Goal: Task Accomplishment & Management: Manage account settings

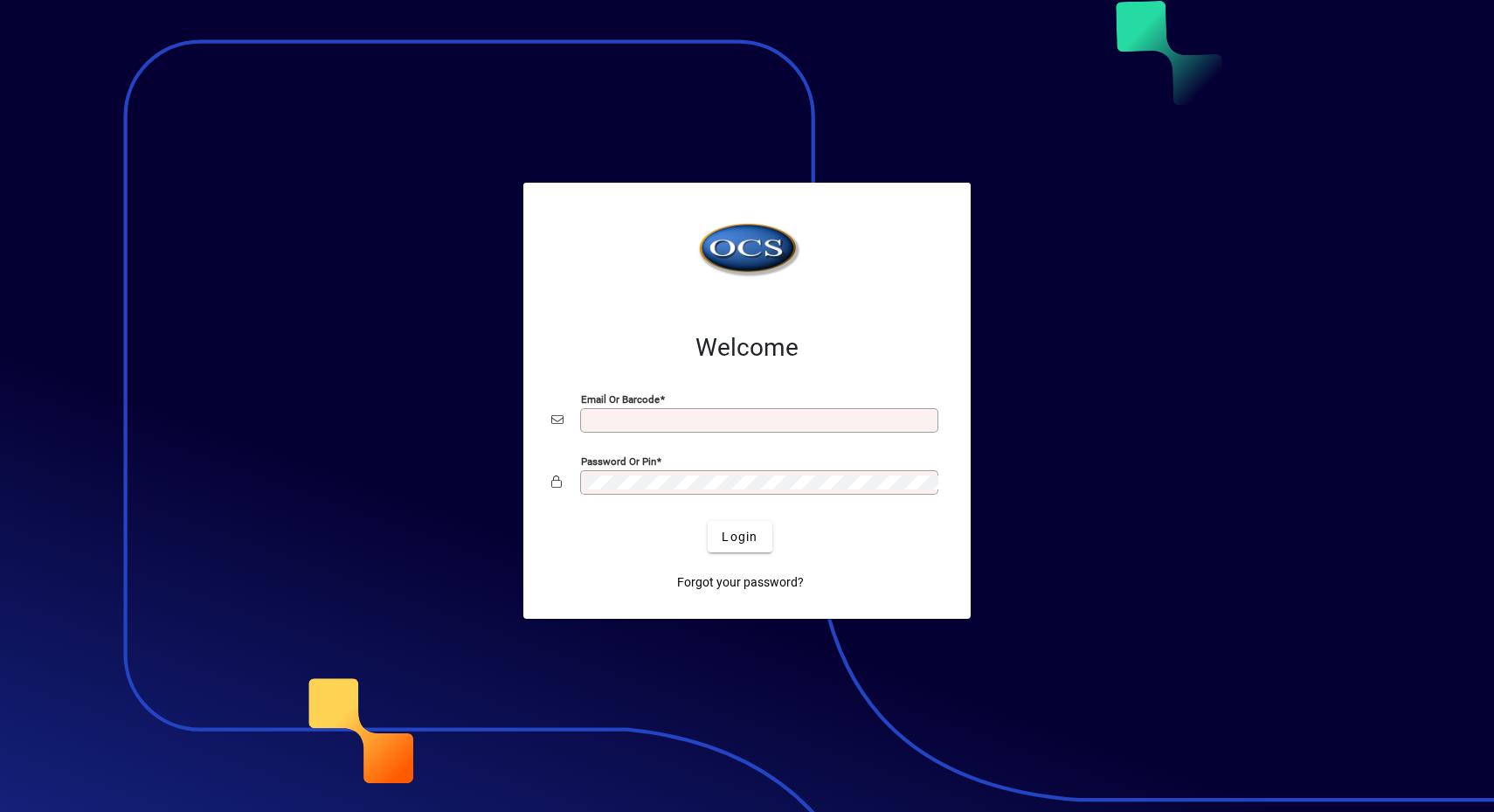
type input "**********"
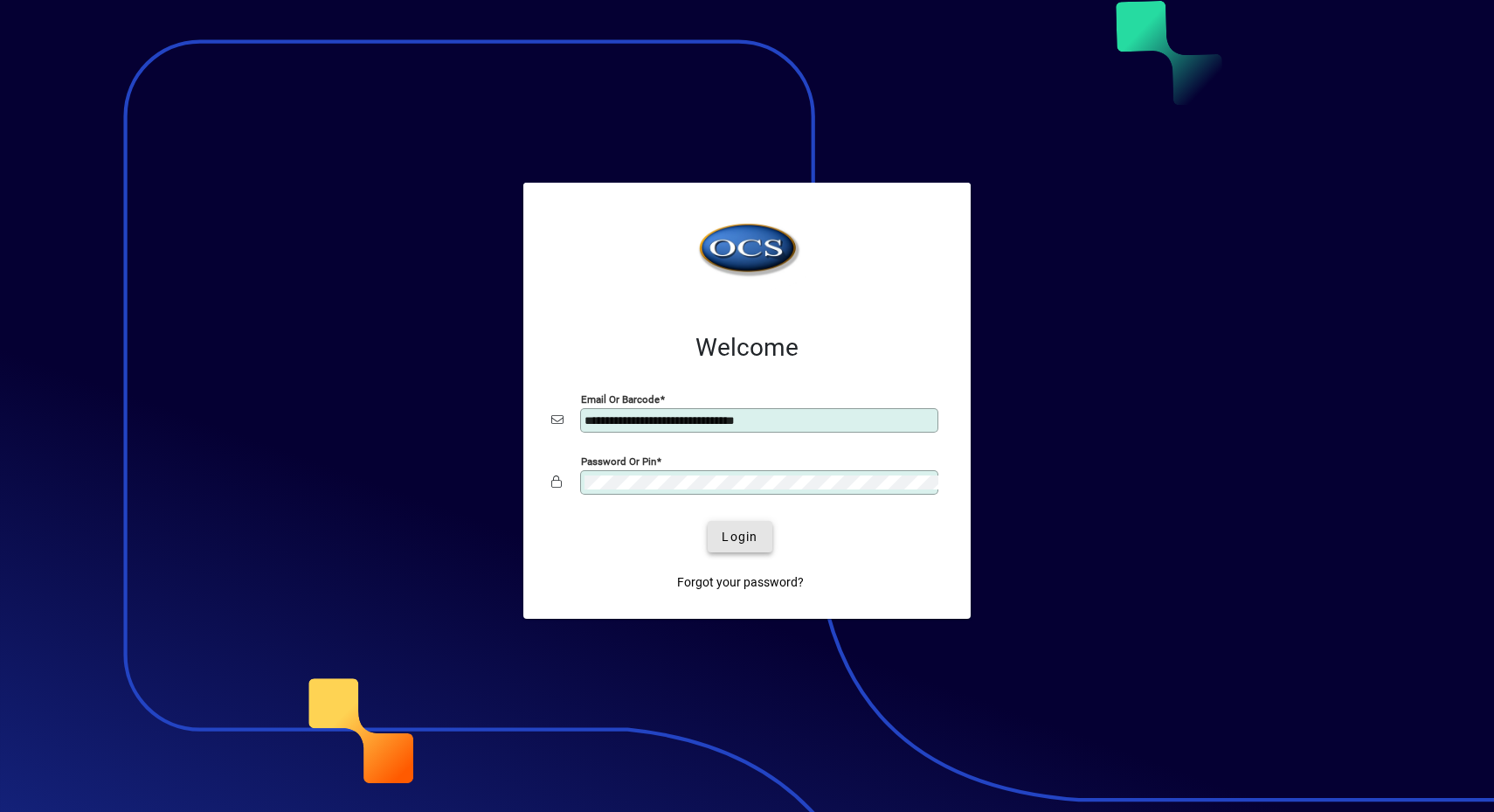
click at [750, 549] on span "submit" at bounding box center [739, 537] width 64 height 42
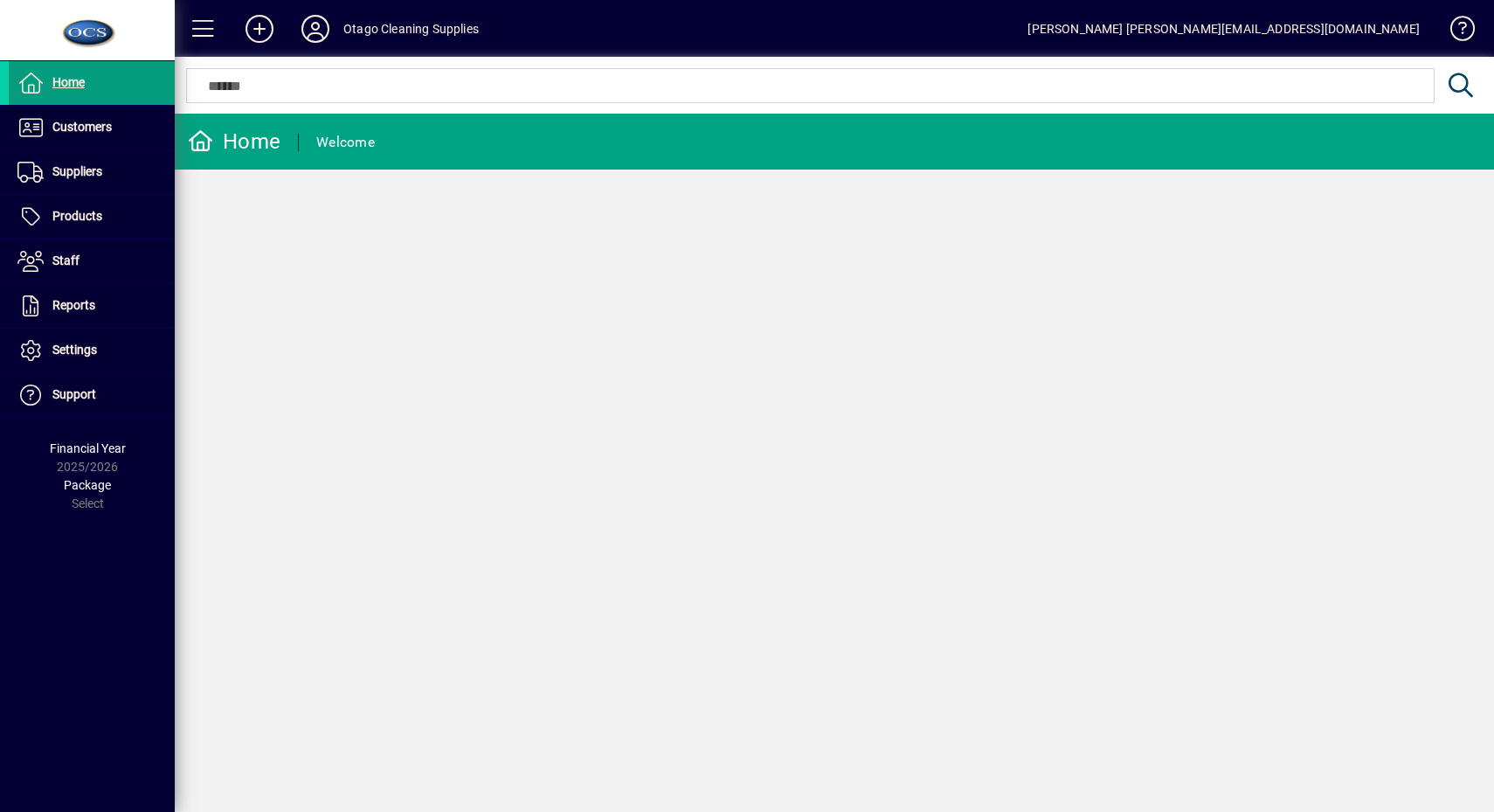
click at [92, 121] on span "Customers" at bounding box center [82, 126] width 59 height 14
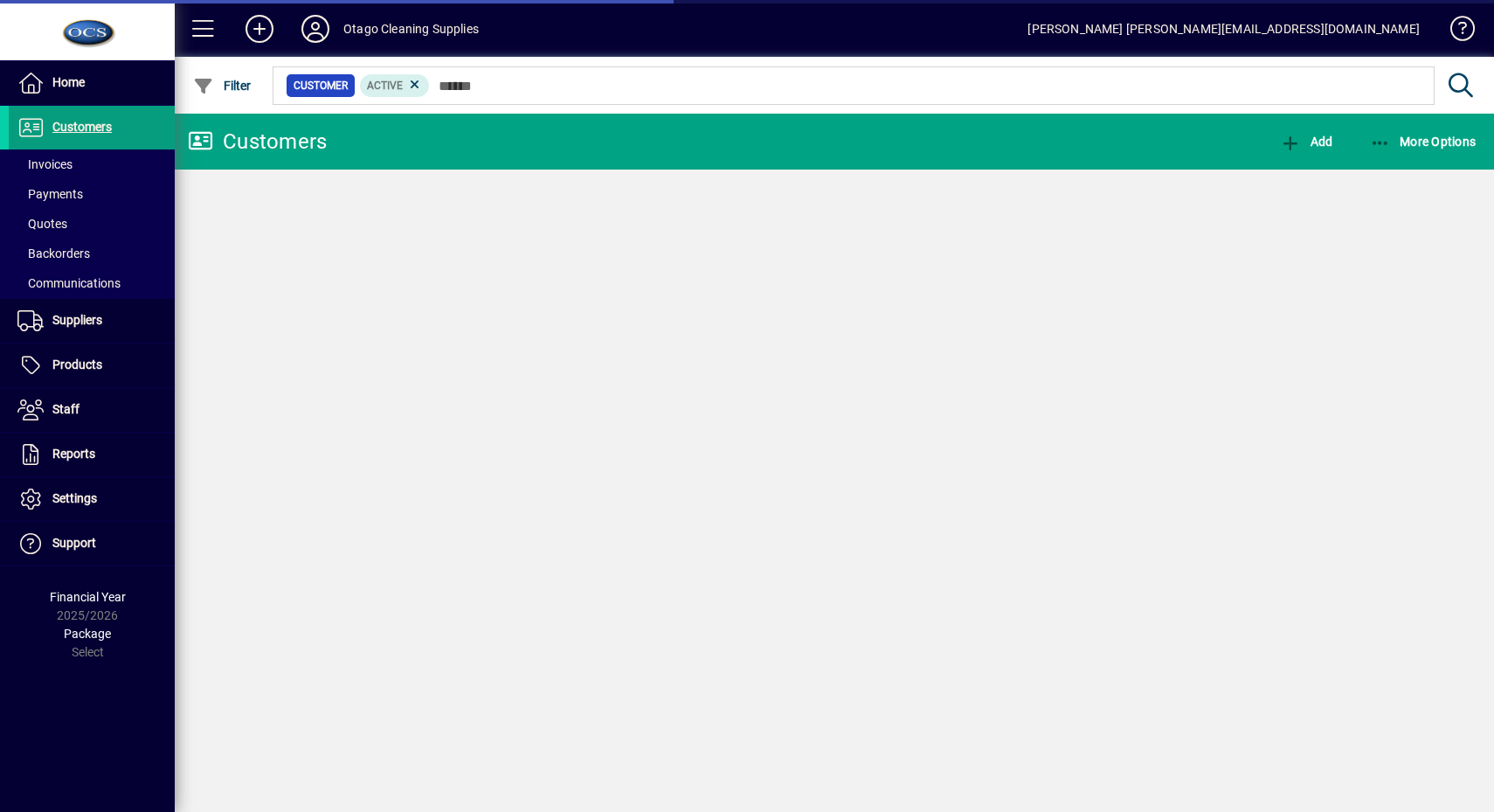
click at [99, 166] on span at bounding box center [92, 165] width 166 height 42
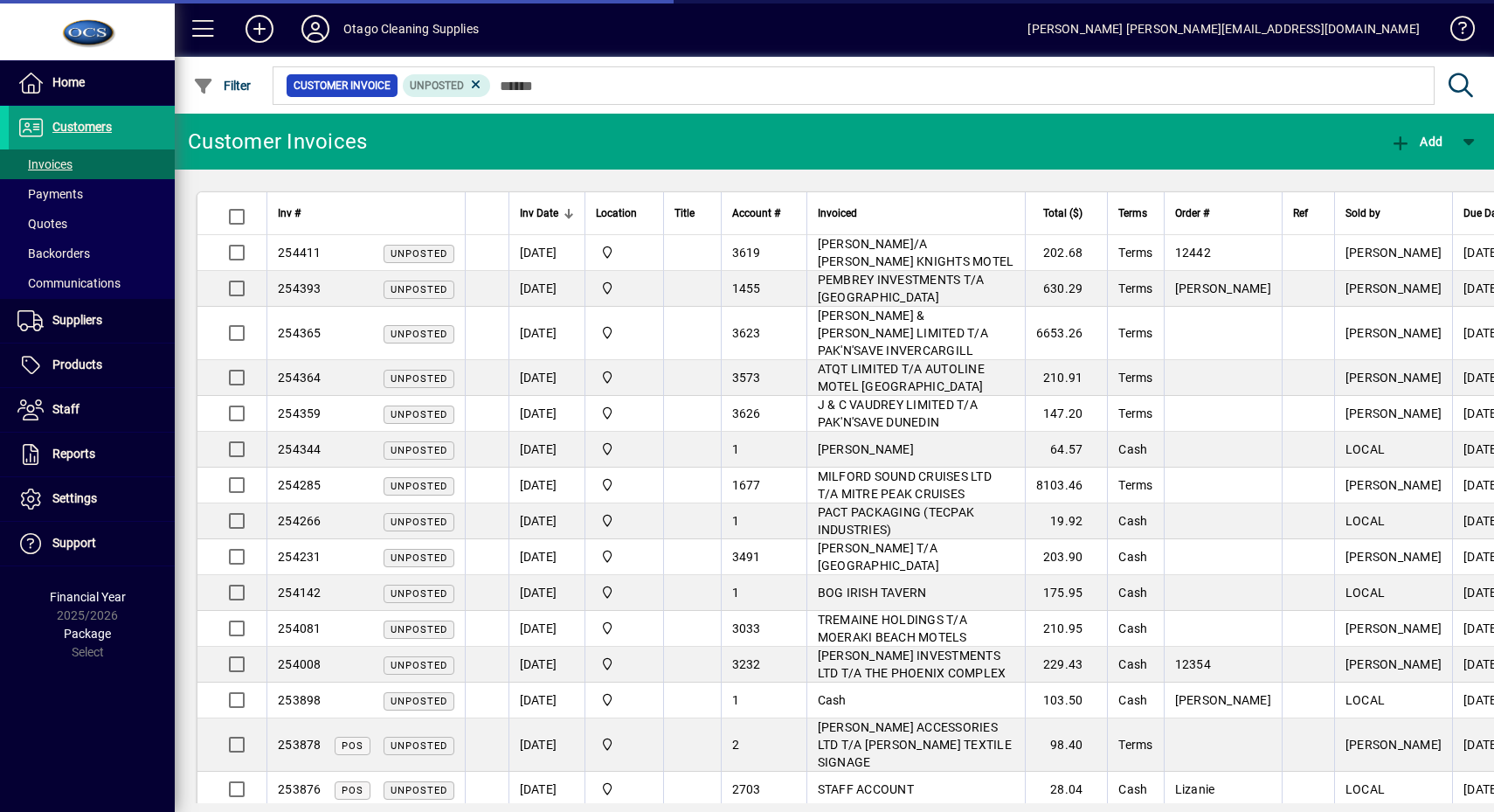
click at [99, 165] on span at bounding box center [92, 165] width 166 height 42
click at [231, 78] on span "Filter" at bounding box center [222, 85] width 58 height 14
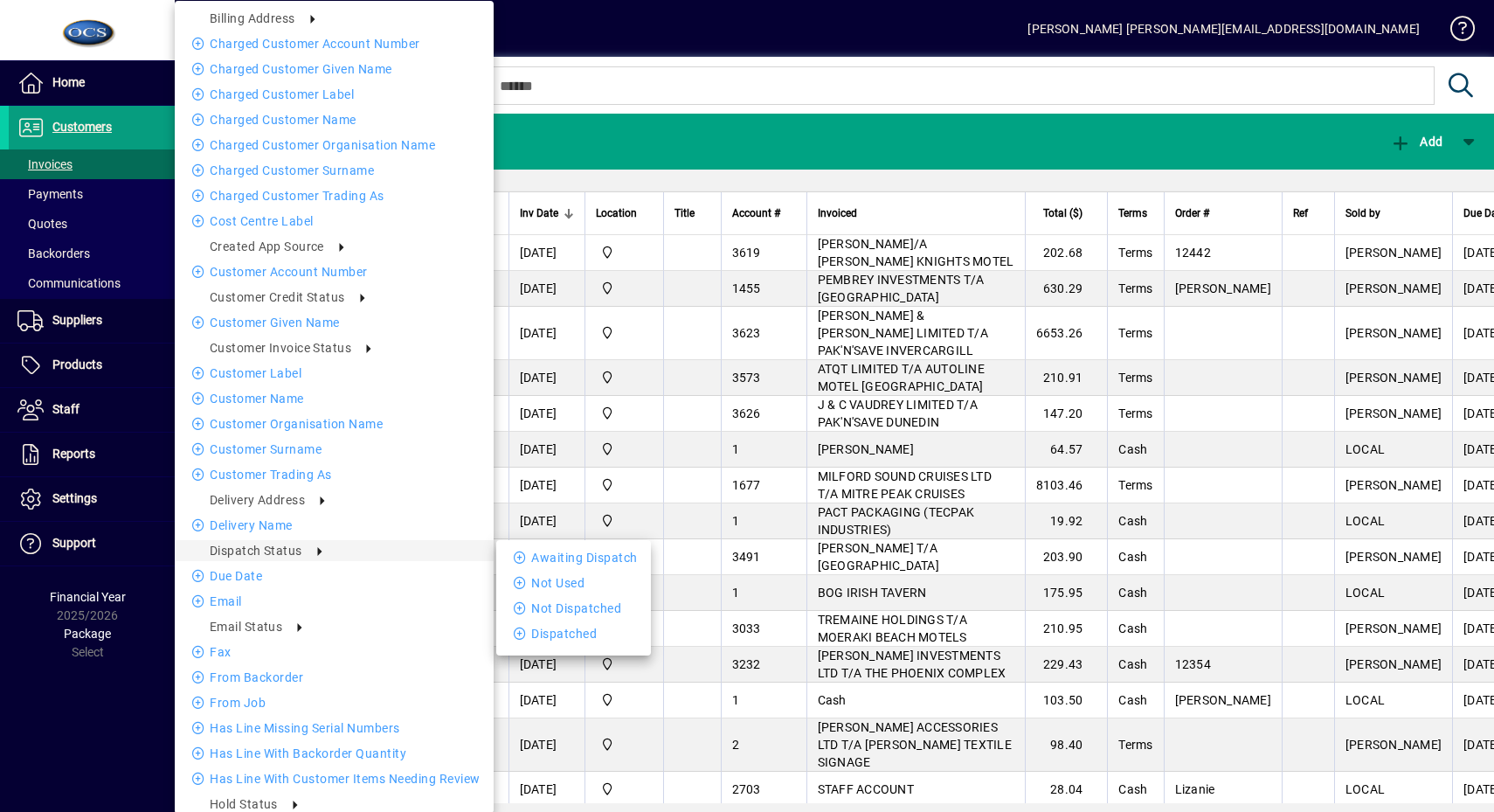
click at [516, 544] on div "Awaiting Dispatch Not Used Not Dispatched Dispatched" at bounding box center [574, 596] width 155 height 111
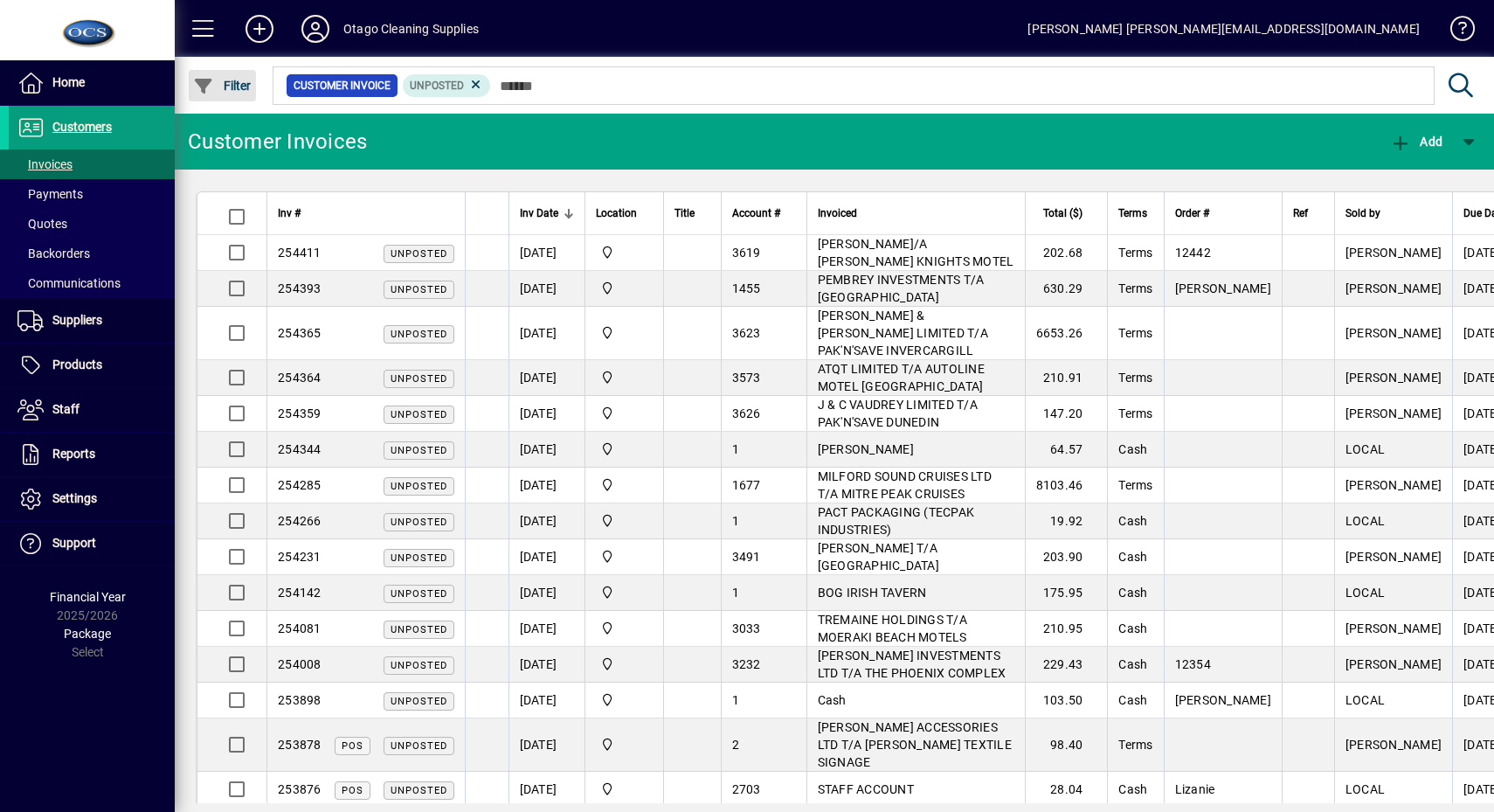
click at [203, 81] on icon "button" at bounding box center [204, 86] width 22 height 17
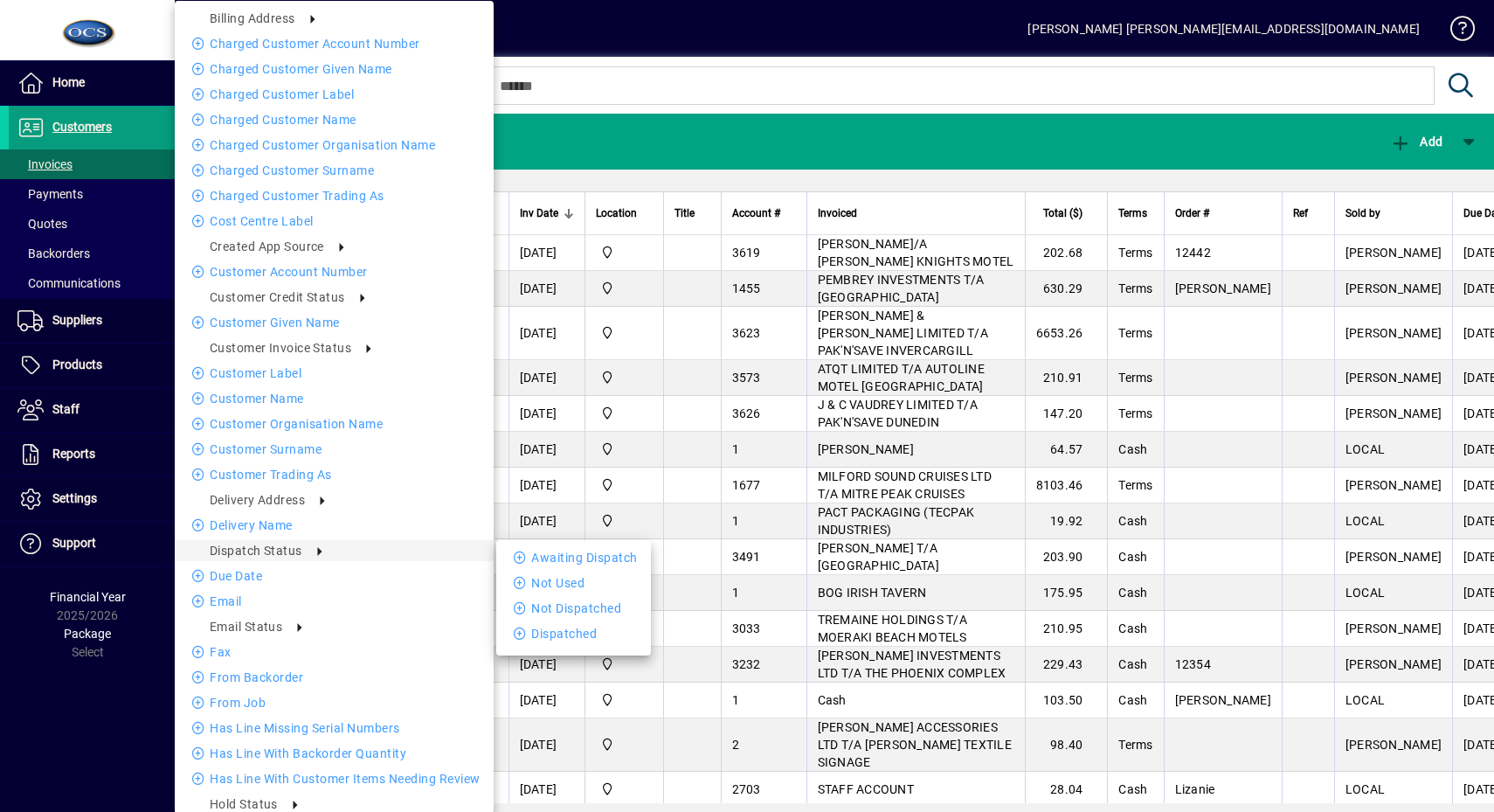
click at [514, 551] on icon at bounding box center [522, 557] width 17 height 12
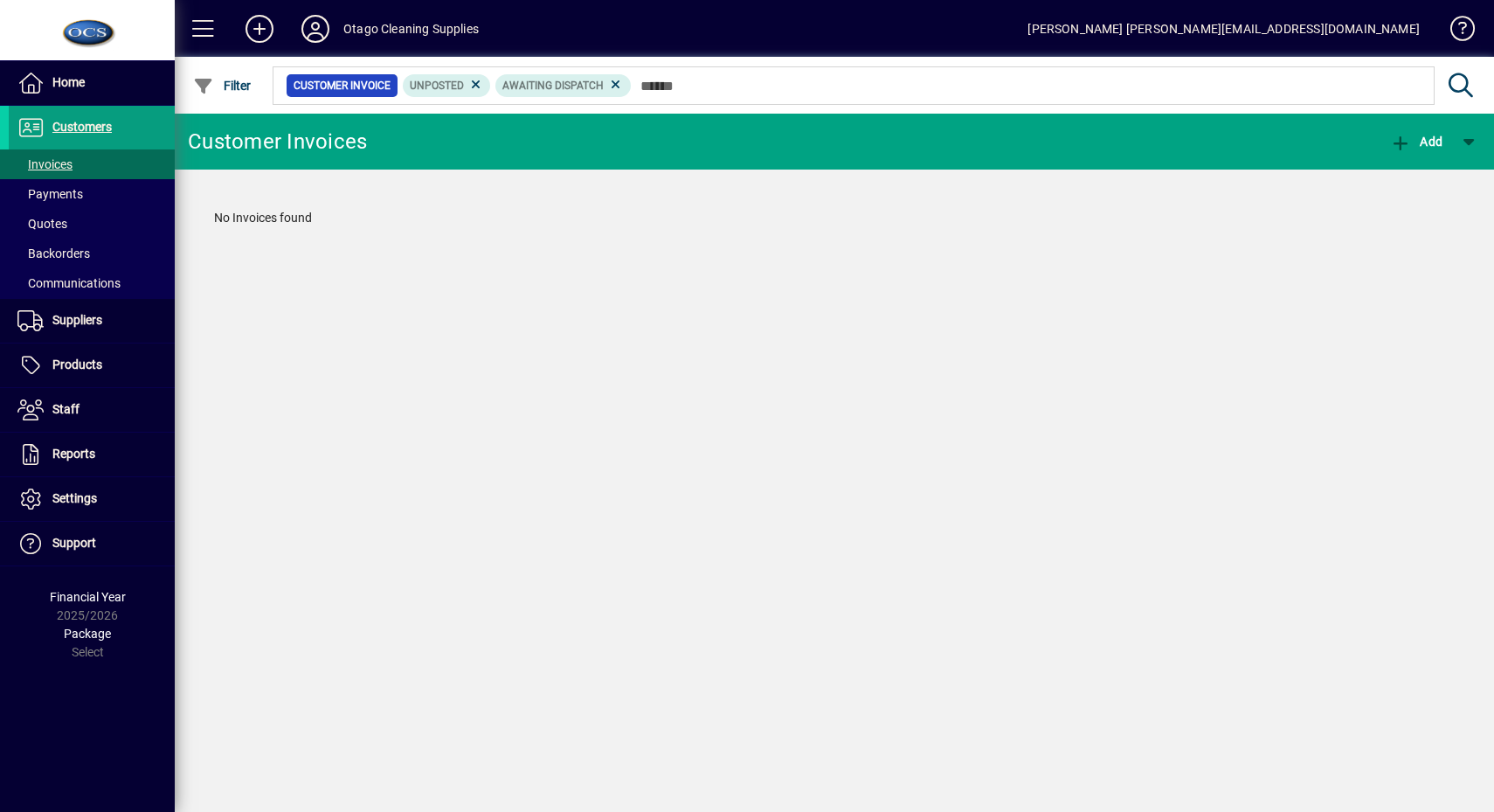
click at [477, 91] on icon at bounding box center [476, 84] width 15 height 15
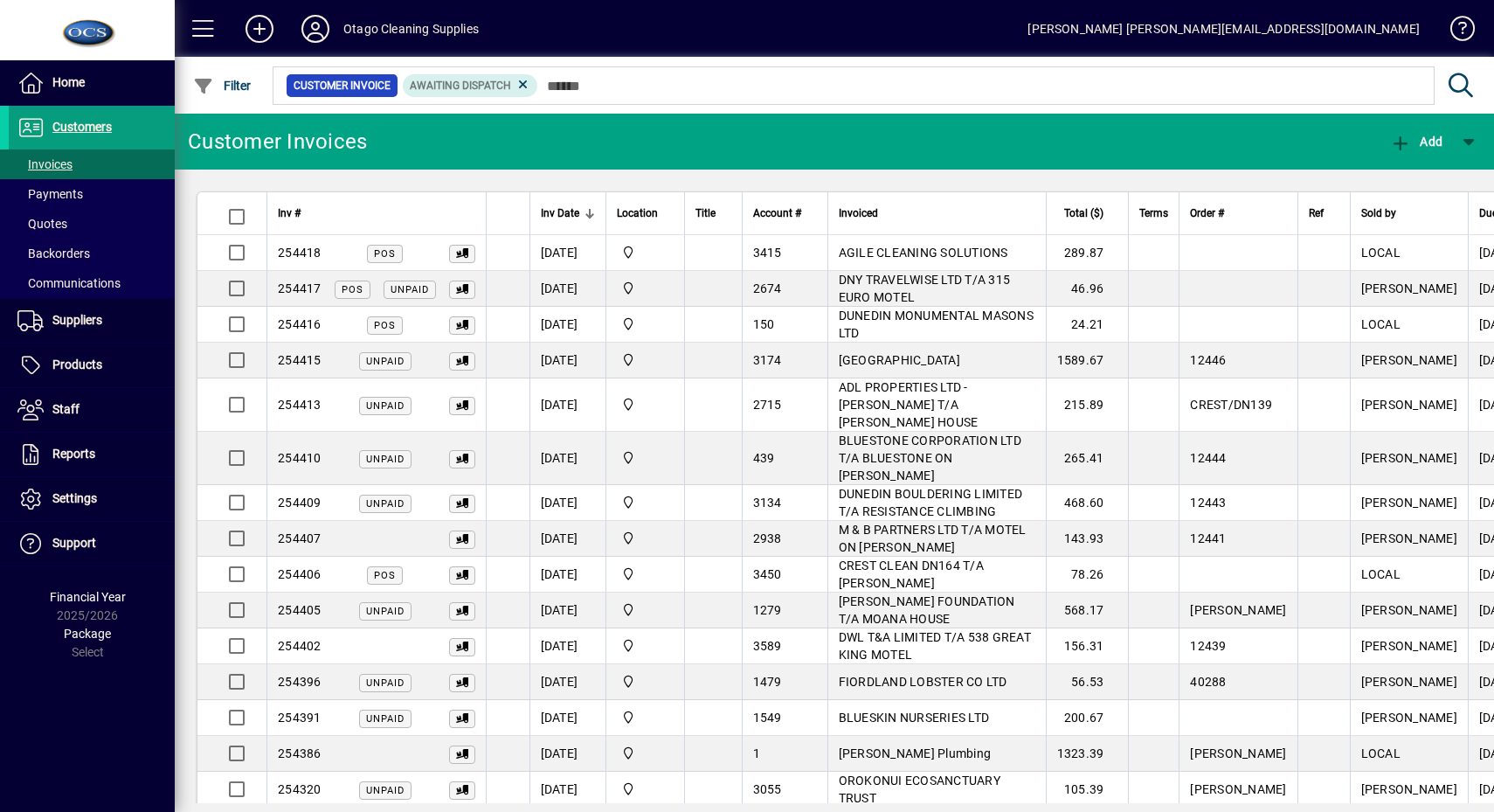
click at [201, 34] on span at bounding box center [204, 29] width 42 height 42
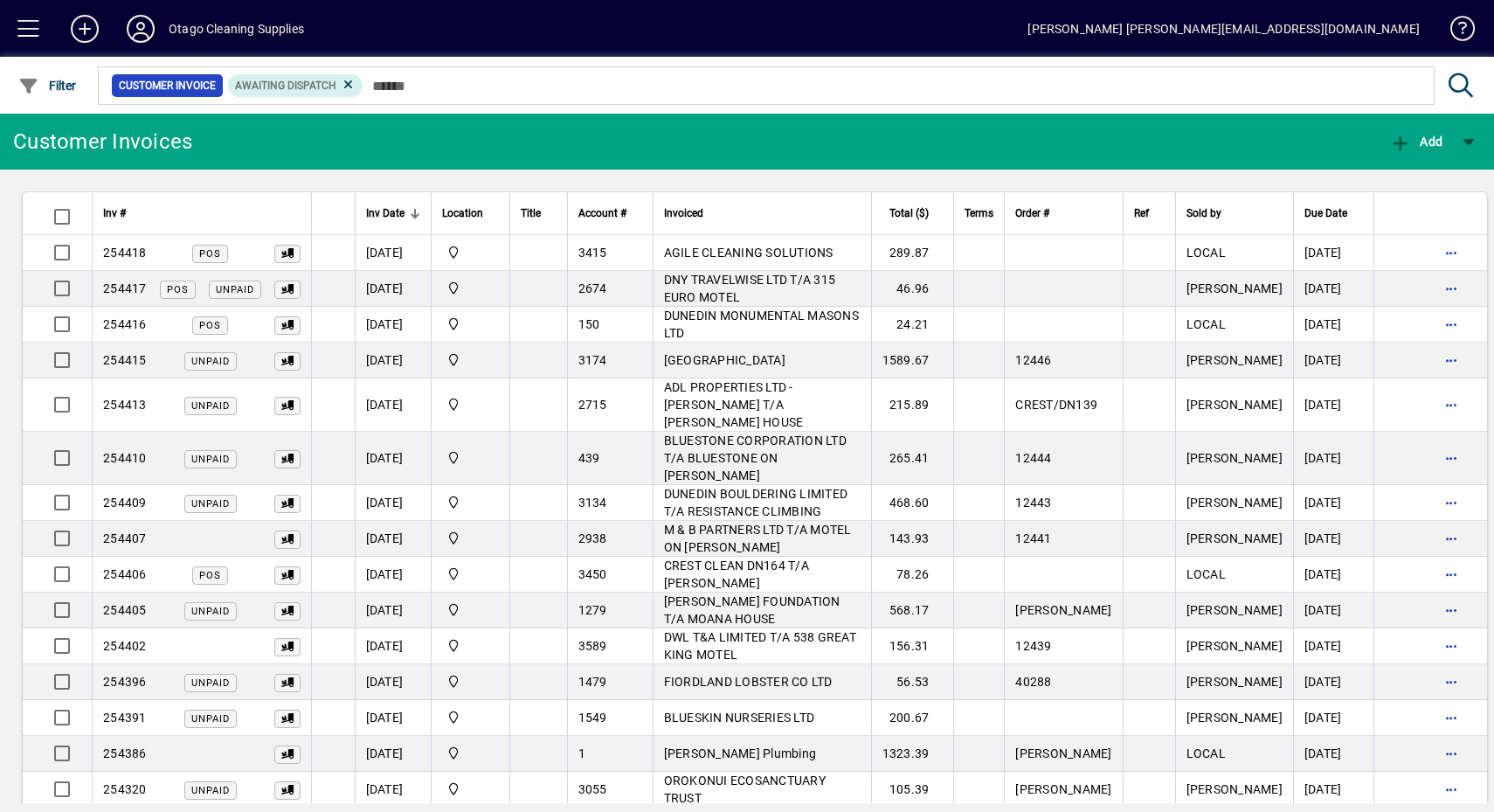
click at [1434, 241] on span "button" at bounding box center [1451, 252] width 42 height 42
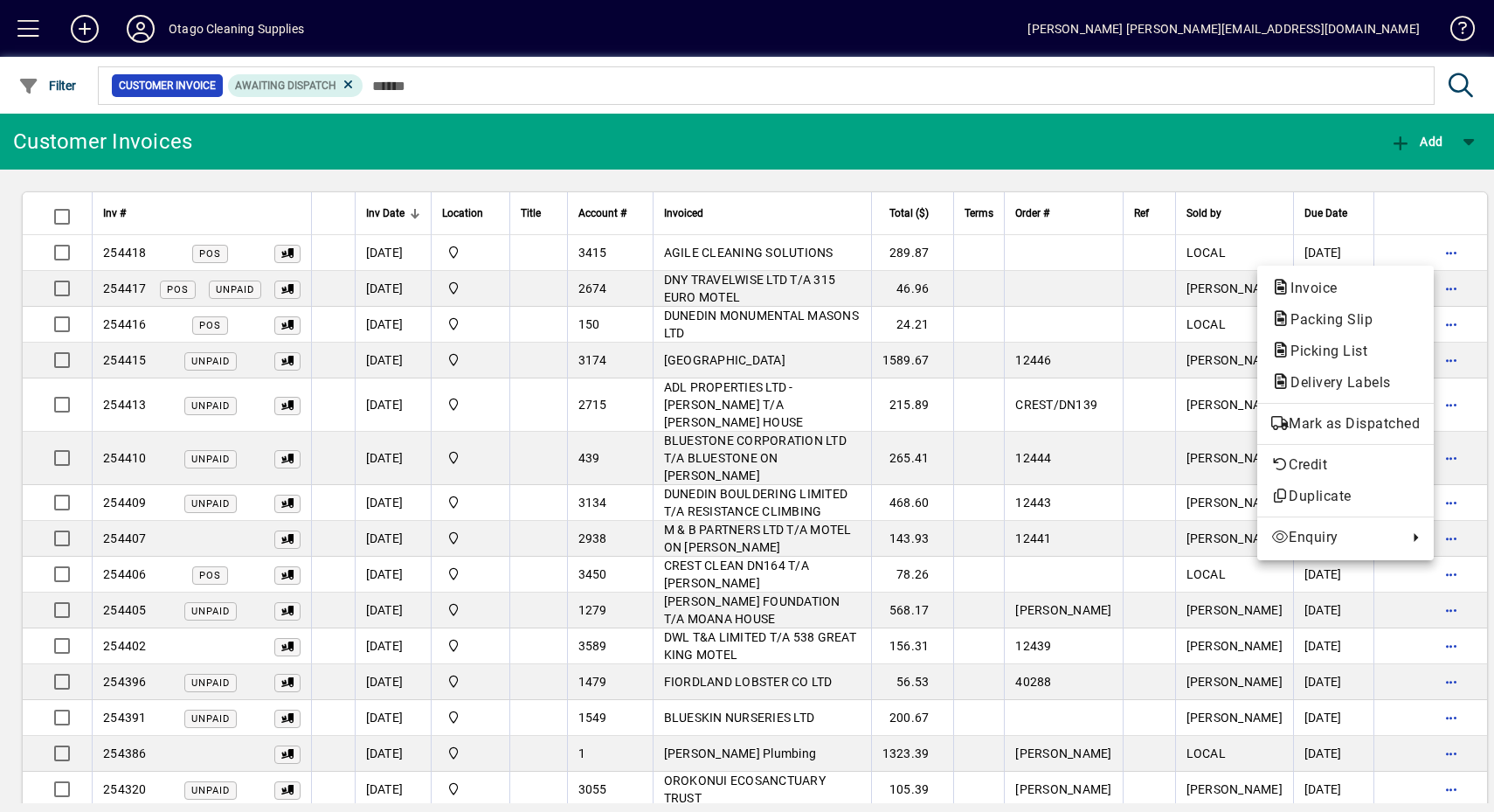
click at [1397, 423] on span "Mark as Dispatched" at bounding box center [1345, 424] width 148 height 21
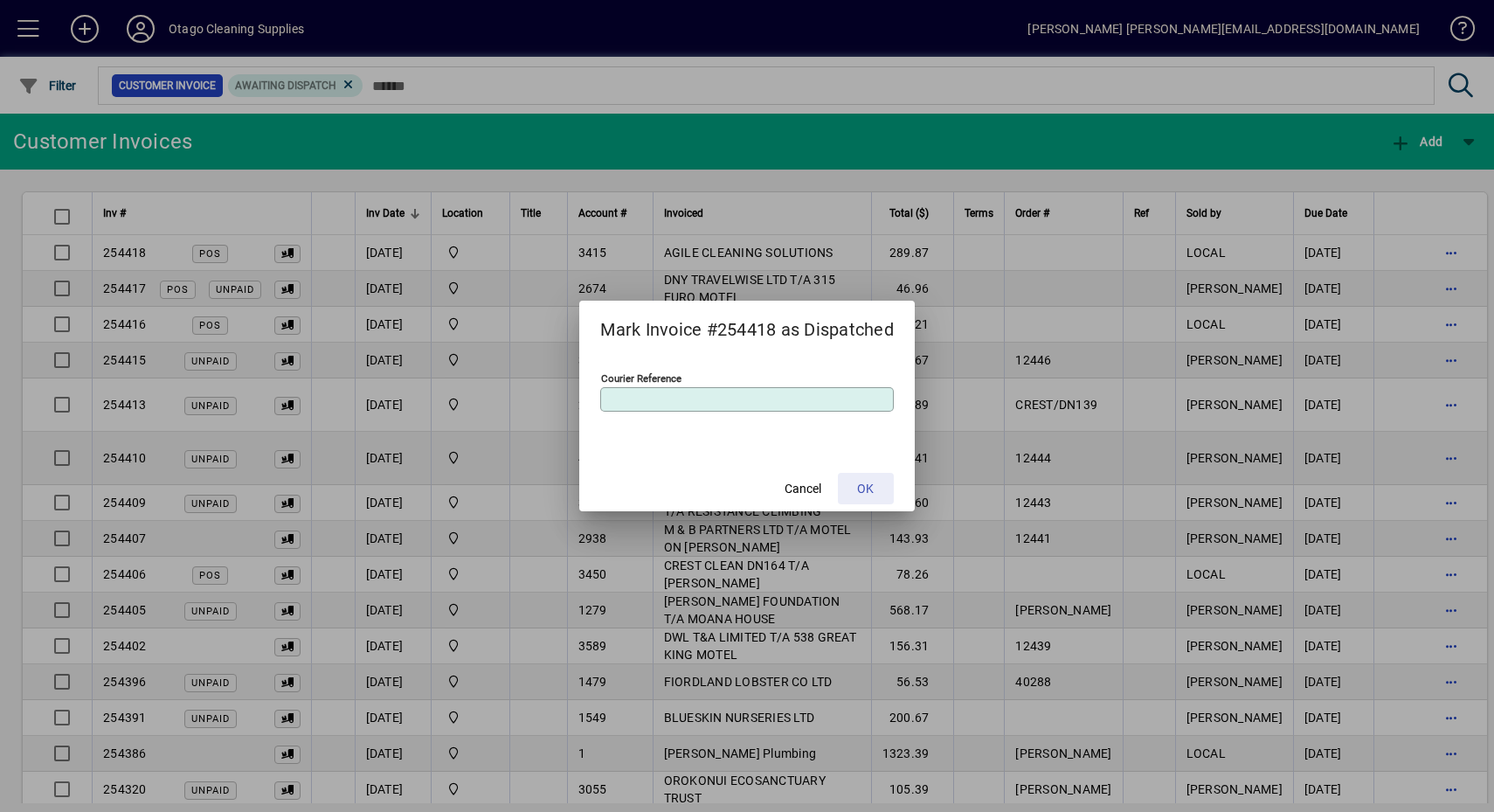
click at [887, 492] on span at bounding box center [866, 489] width 55 height 42
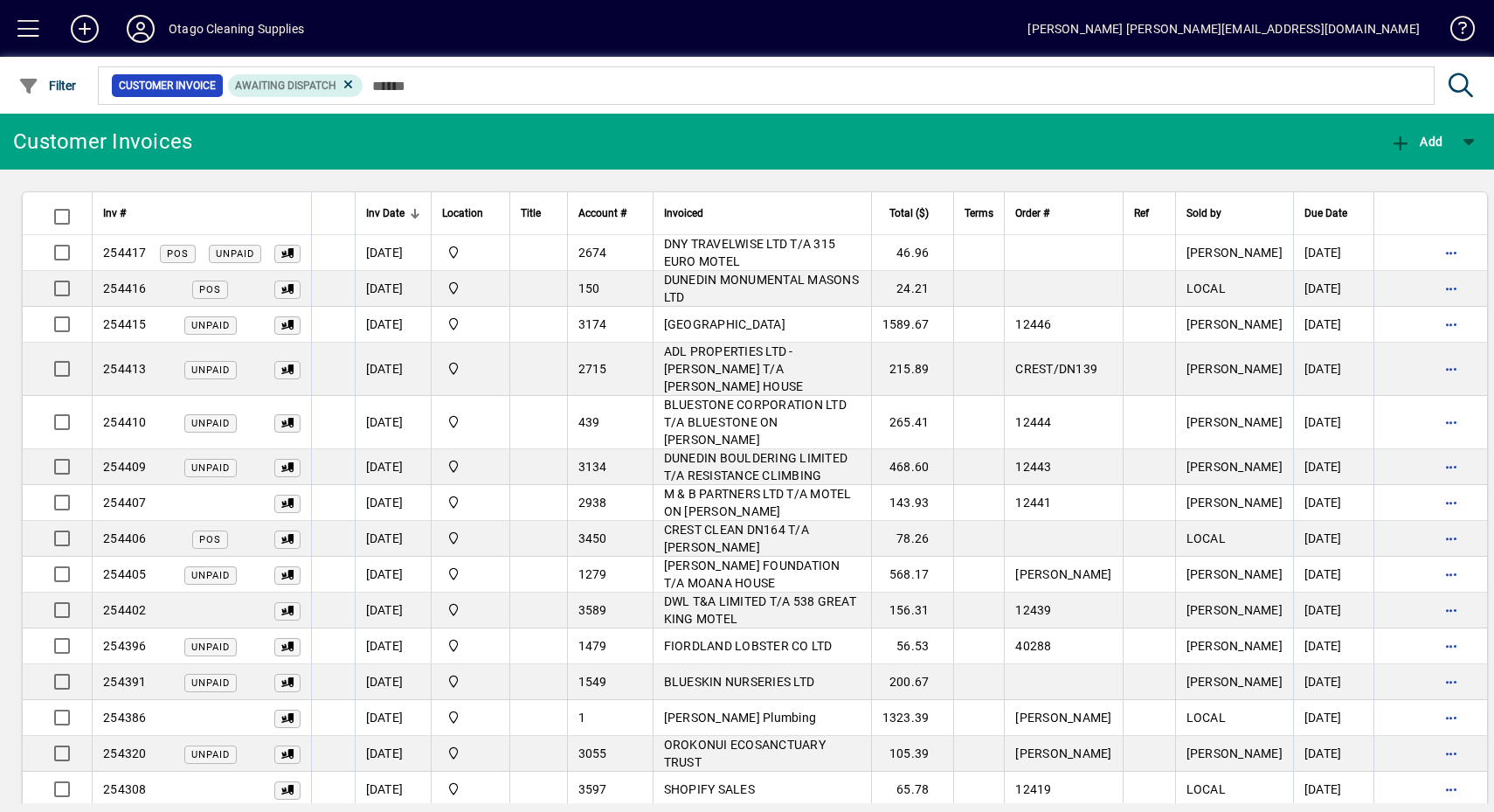
click at [1430, 254] on span "button" at bounding box center [1451, 252] width 42 height 42
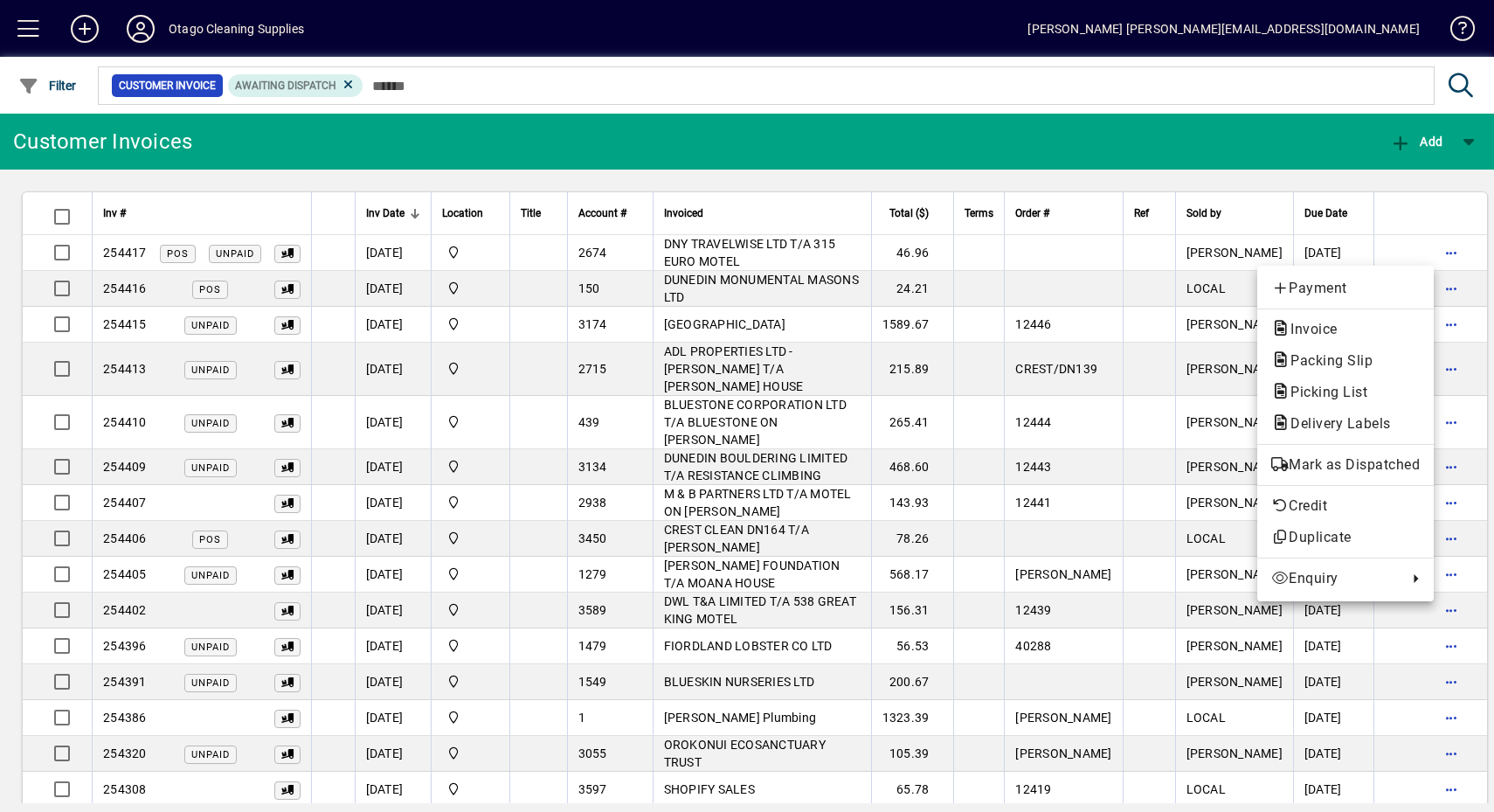
click at [1385, 471] on span "Mark as Dispatched" at bounding box center [1345, 465] width 148 height 21
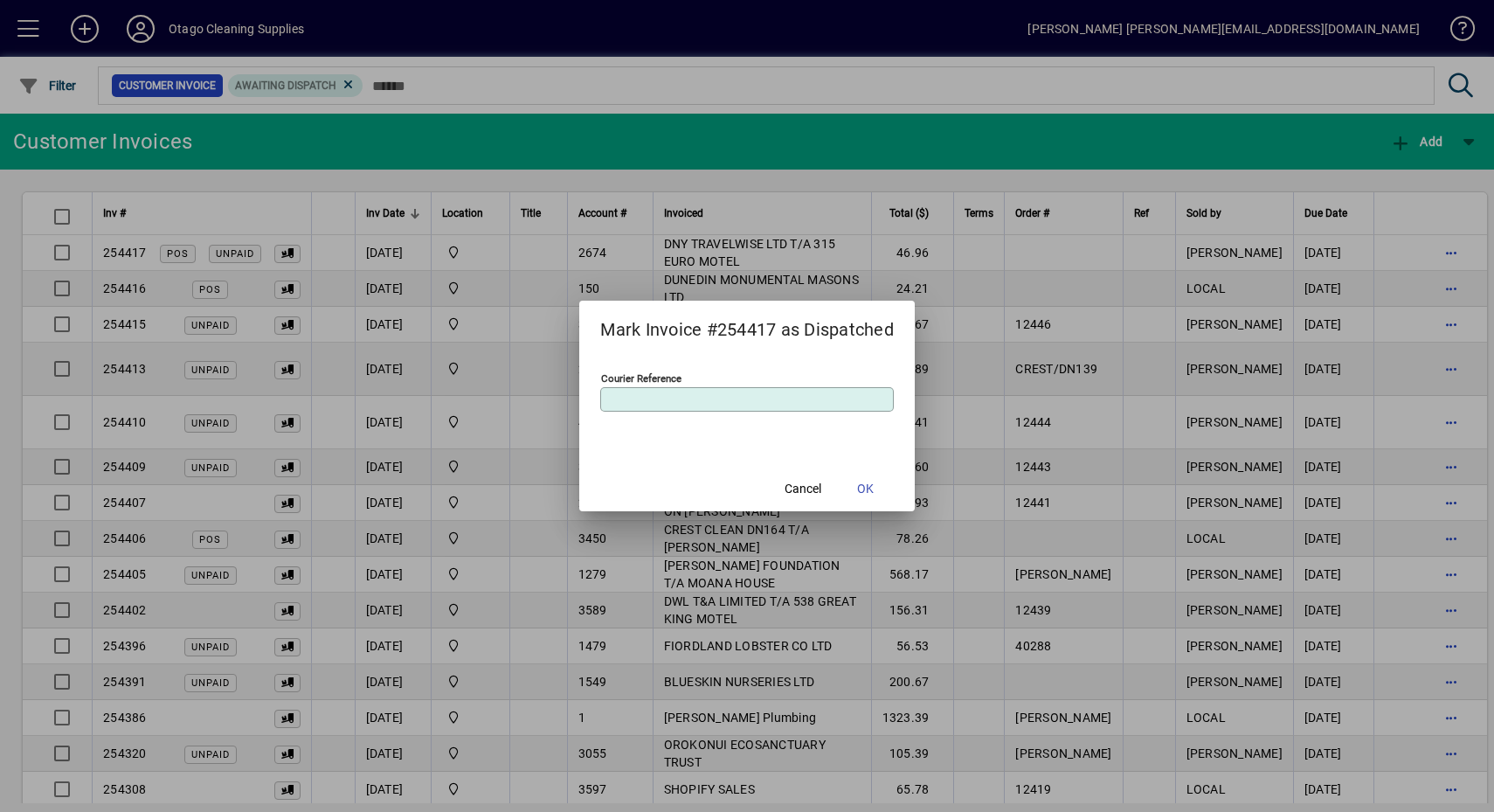
click at [864, 490] on span "OK" at bounding box center [865, 489] width 16 height 18
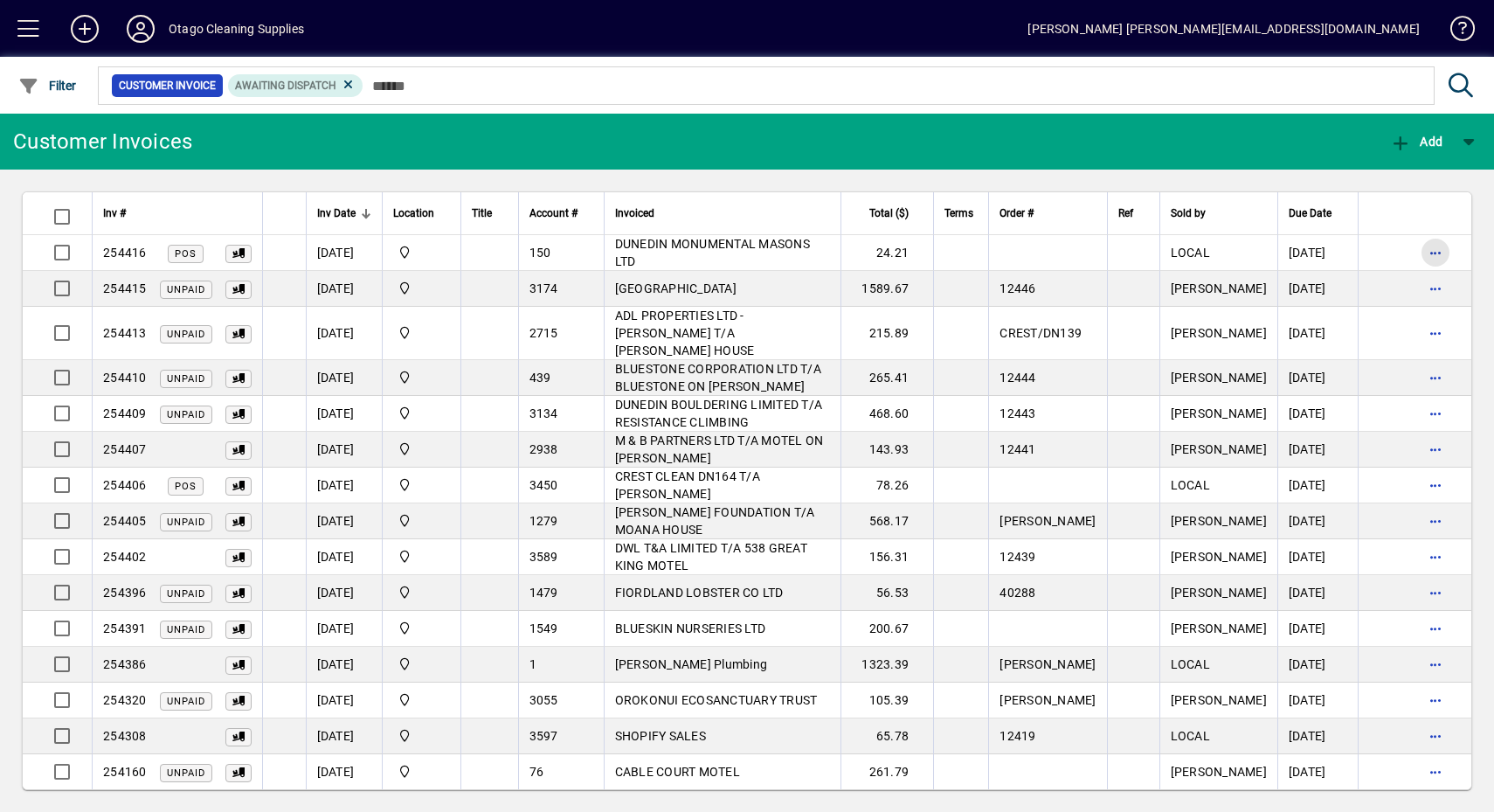
click at [1442, 252] on span "button" at bounding box center [1436, 252] width 42 height 42
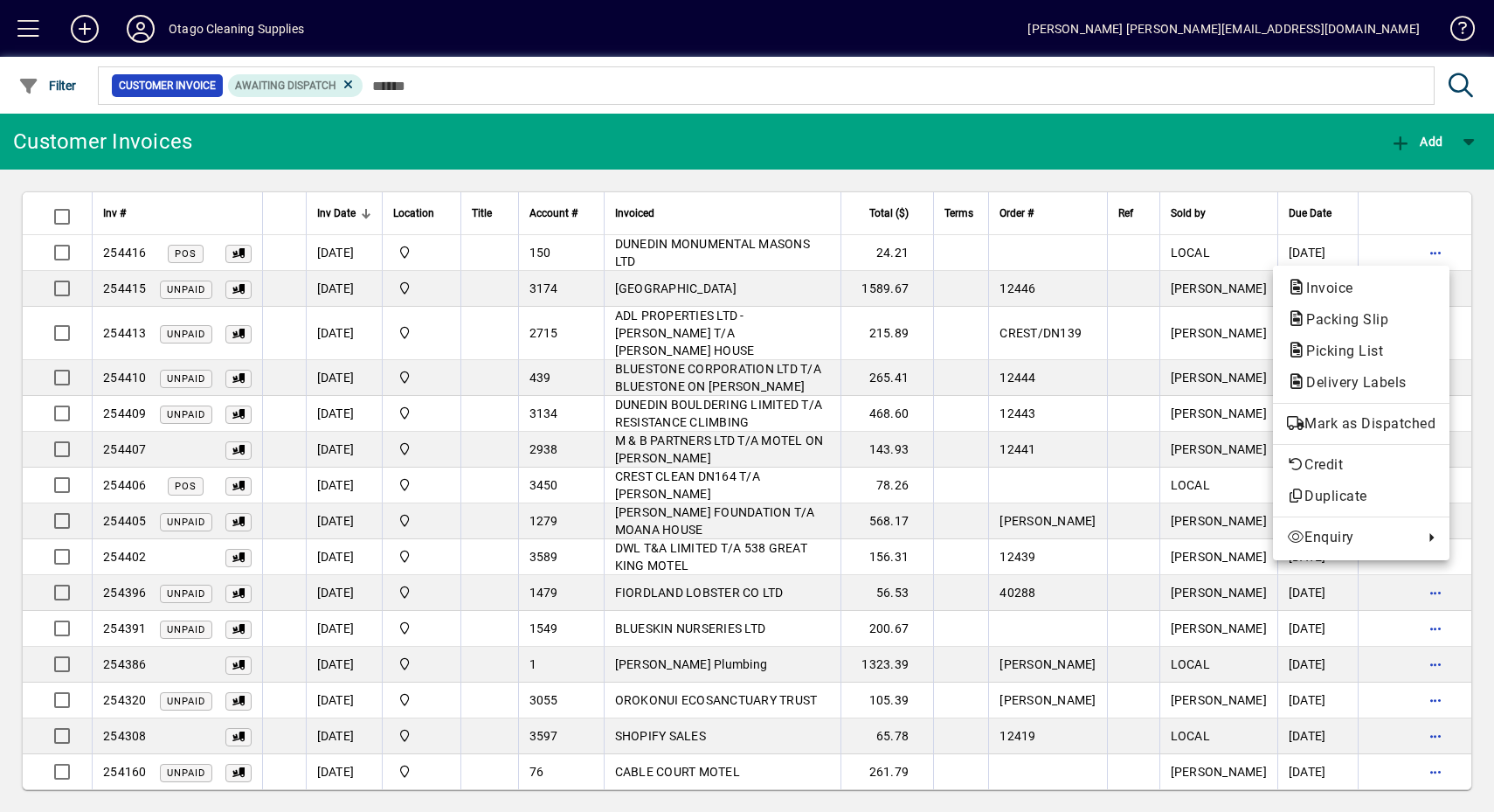
click at [1419, 418] on span "Mark as Dispatched" at bounding box center [1361, 424] width 148 height 21
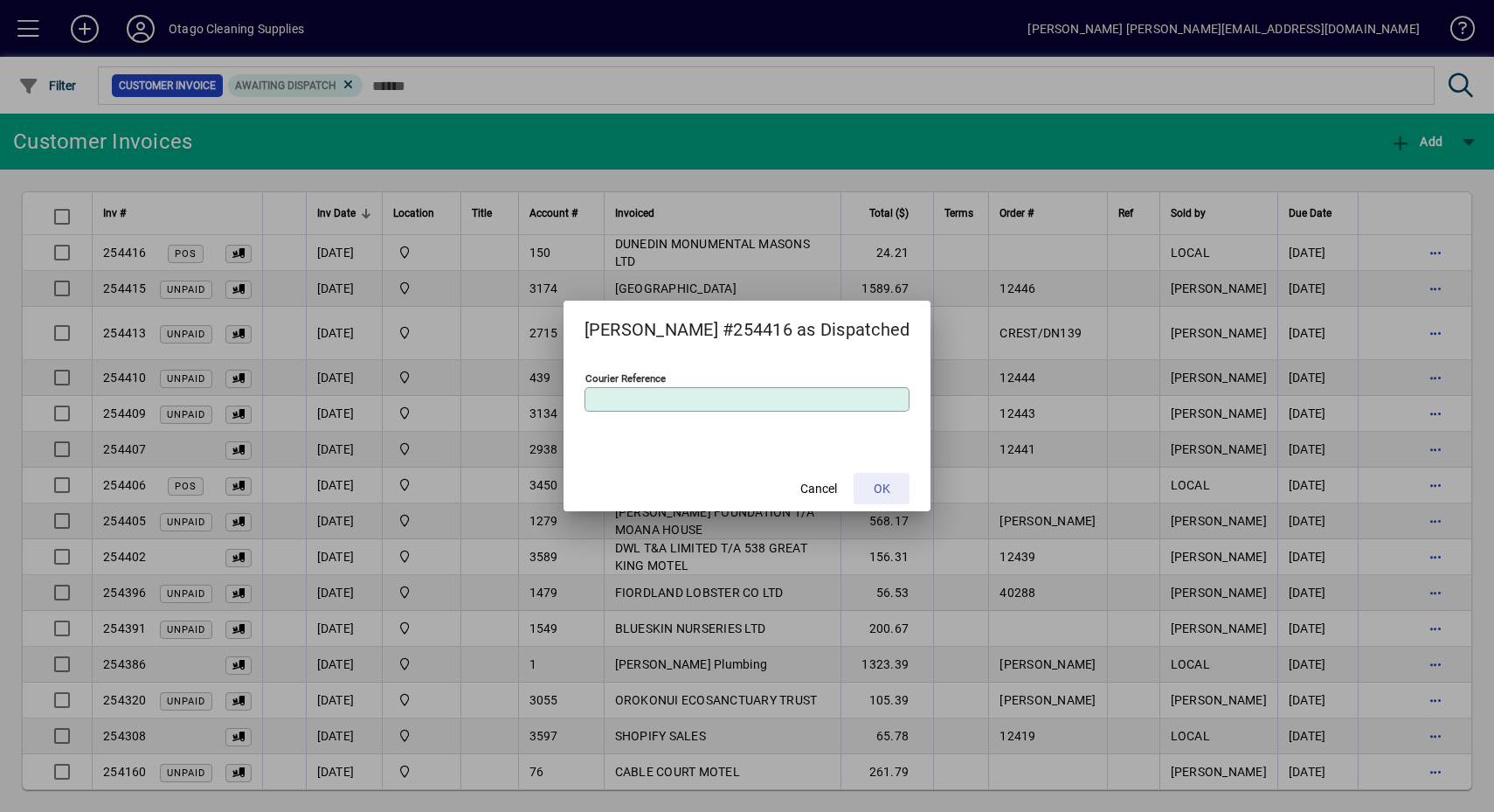
click at [875, 478] on span at bounding box center [882, 489] width 55 height 42
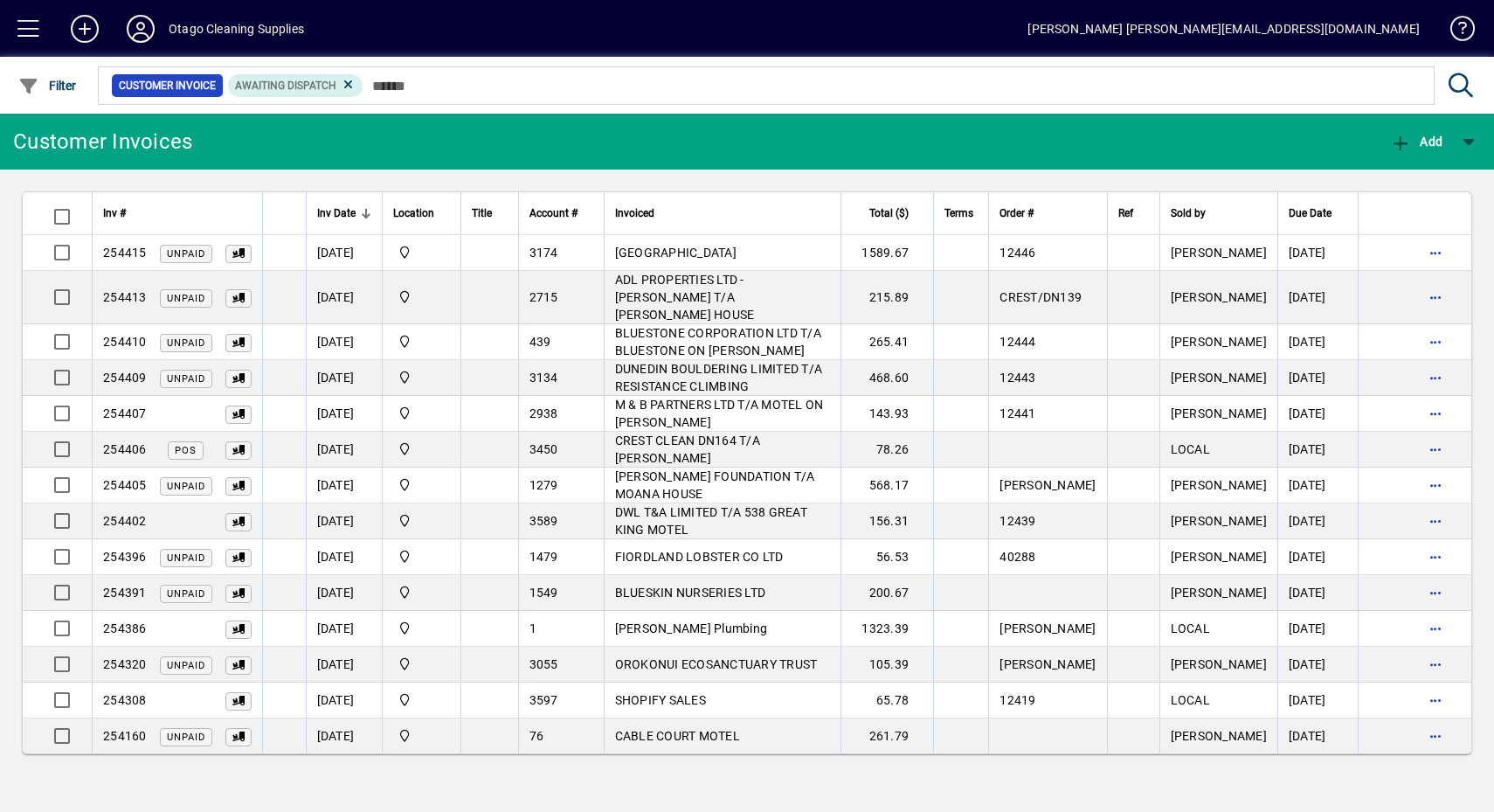
click at [1435, 435] on span "button" at bounding box center [1436, 450] width 42 height 42
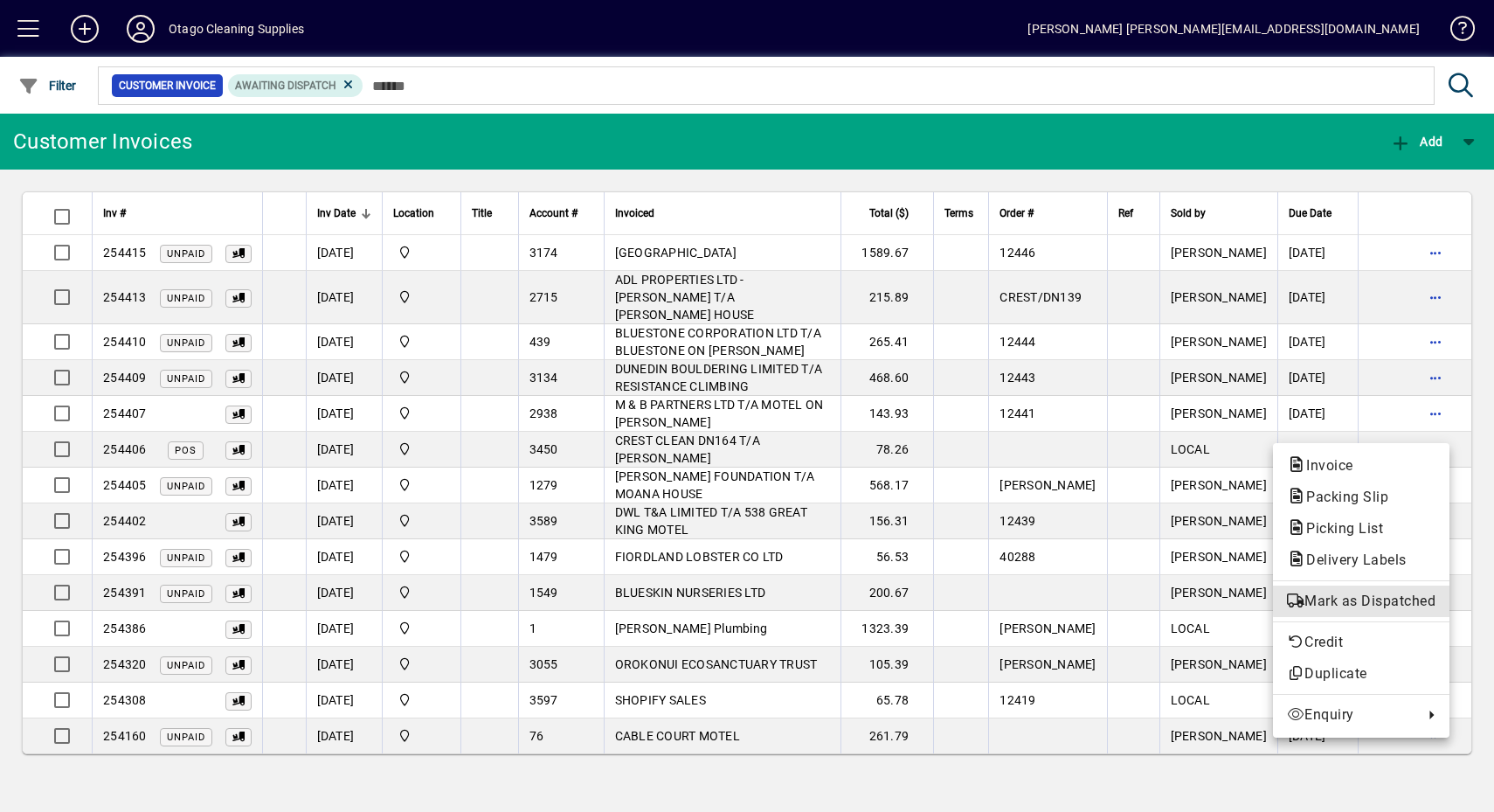
click at [1403, 601] on span "Mark as Dispatched" at bounding box center [1361, 602] width 148 height 21
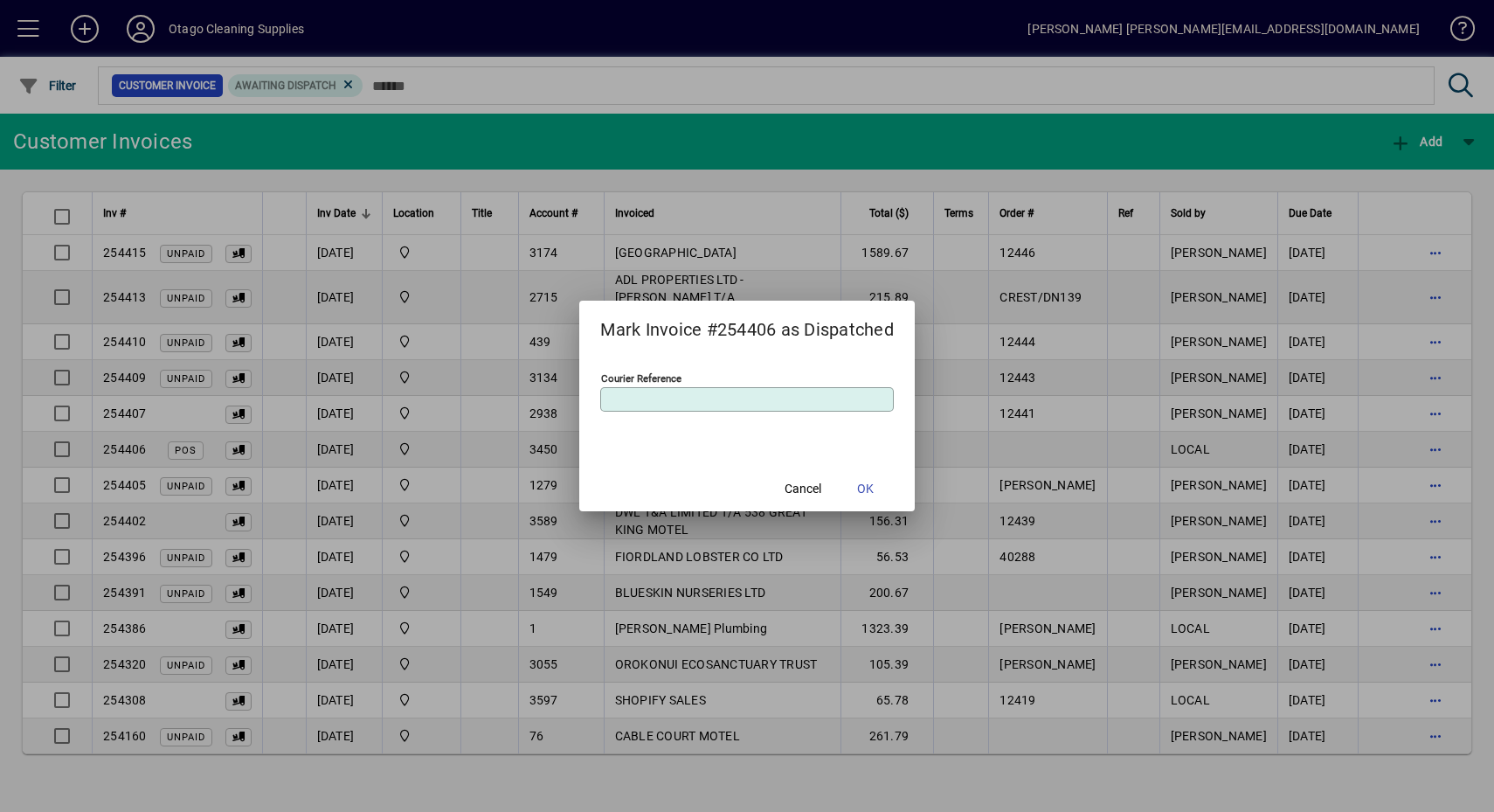
drag, startPoint x: 864, startPoint y: 486, endPoint x: 854, endPoint y: 494, distance: 12.8
click at [863, 485] on span "OK" at bounding box center [865, 489] width 16 height 18
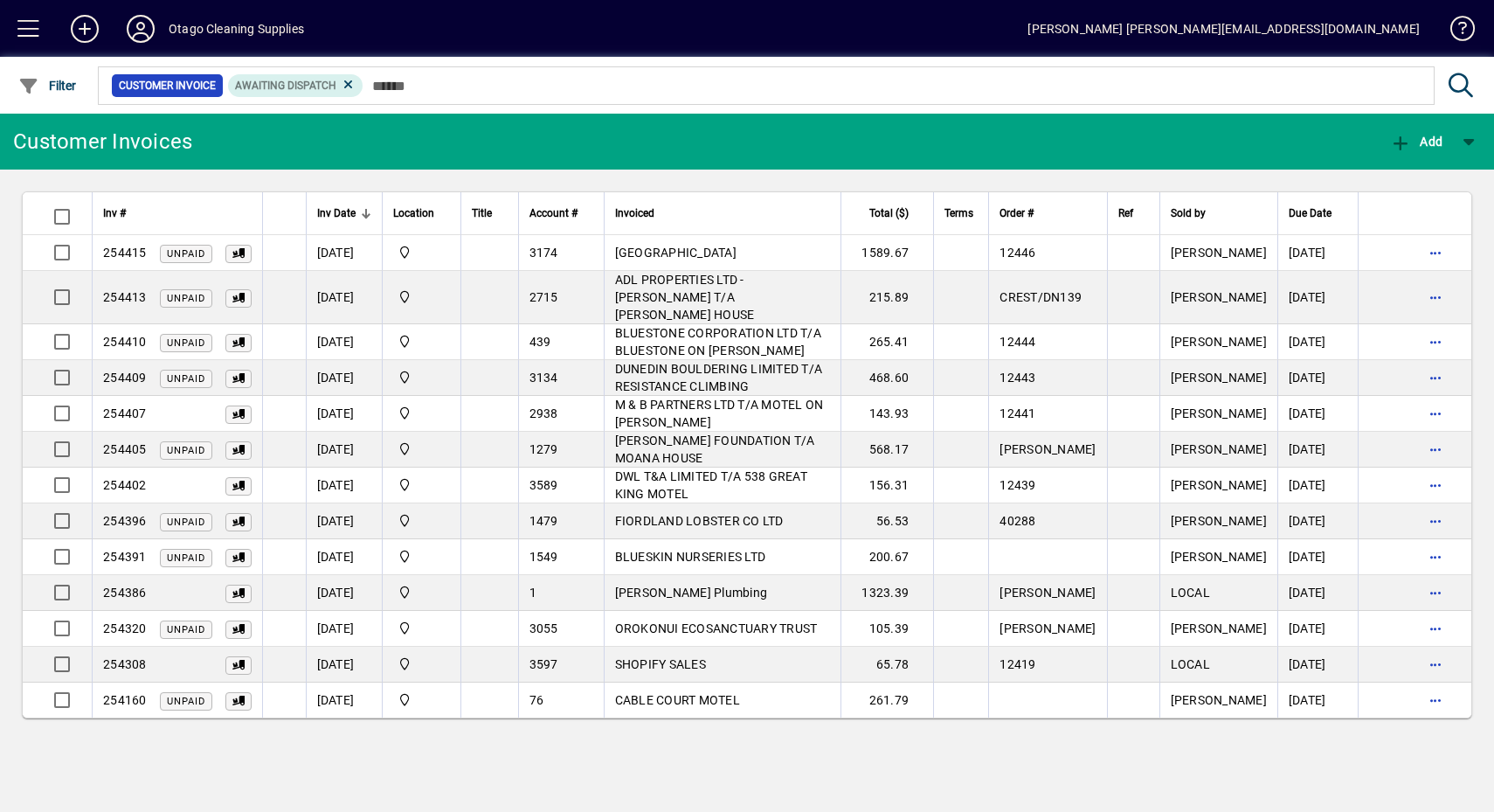
click at [751, 581] on td "[PERSON_NAME] Plumbing" at bounding box center [722, 592] width 237 height 35
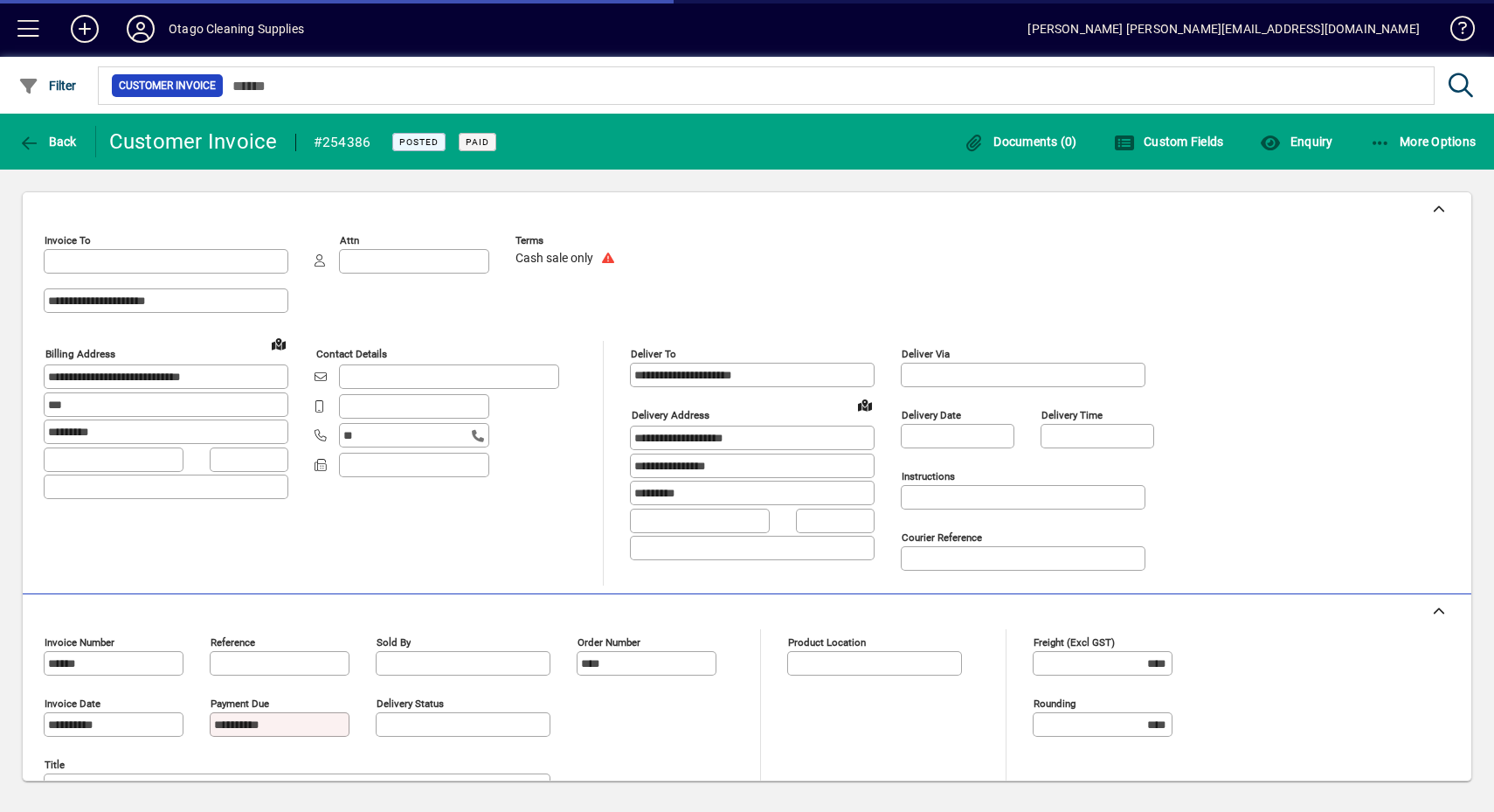
type input "**********"
type input "********"
type input "**********"
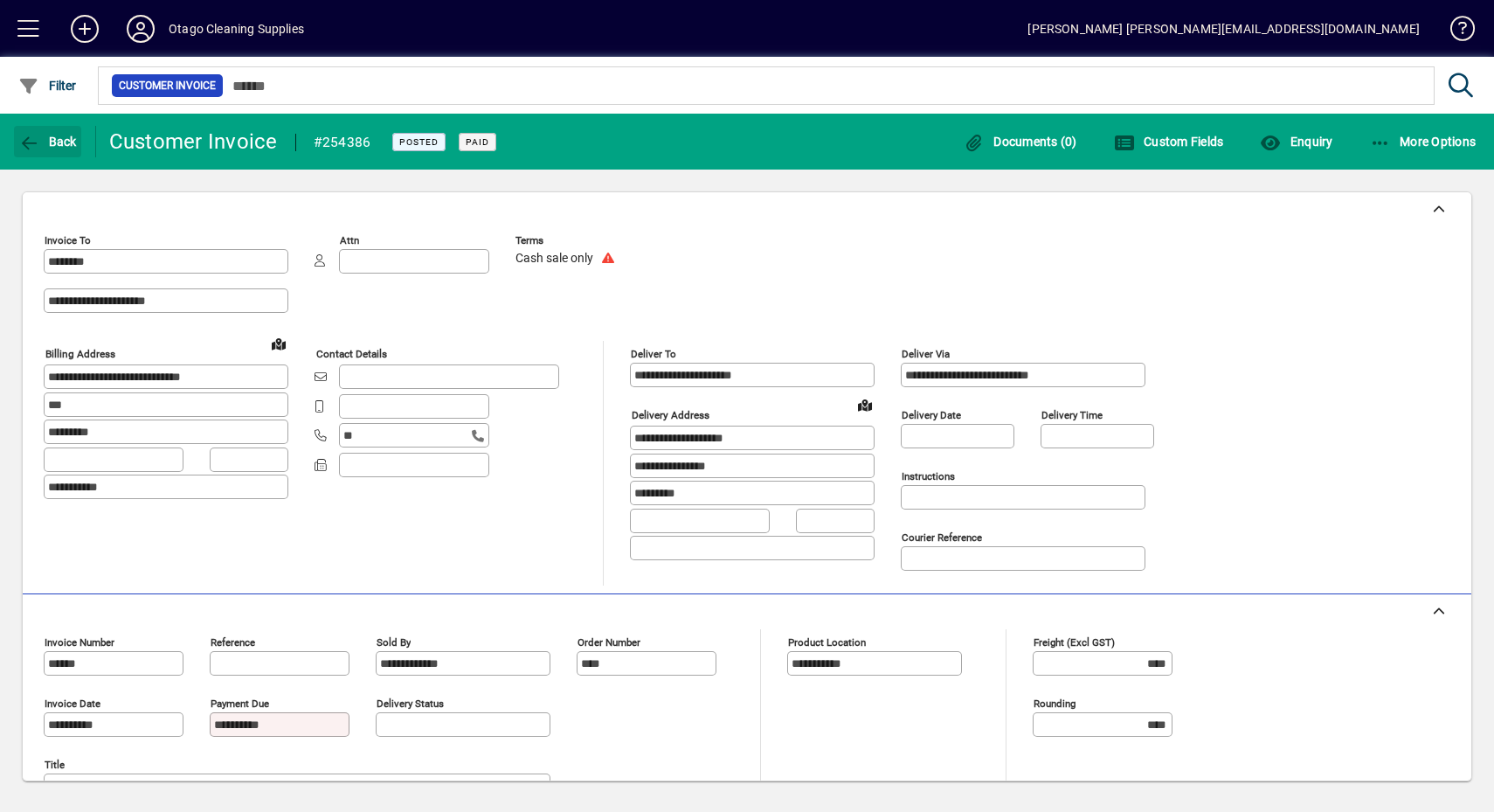
click at [35, 148] on icon "button" at bounding box center [29, 143] width 22 height 17
